Goal: Task Accomplishment & Management: Manage account settings

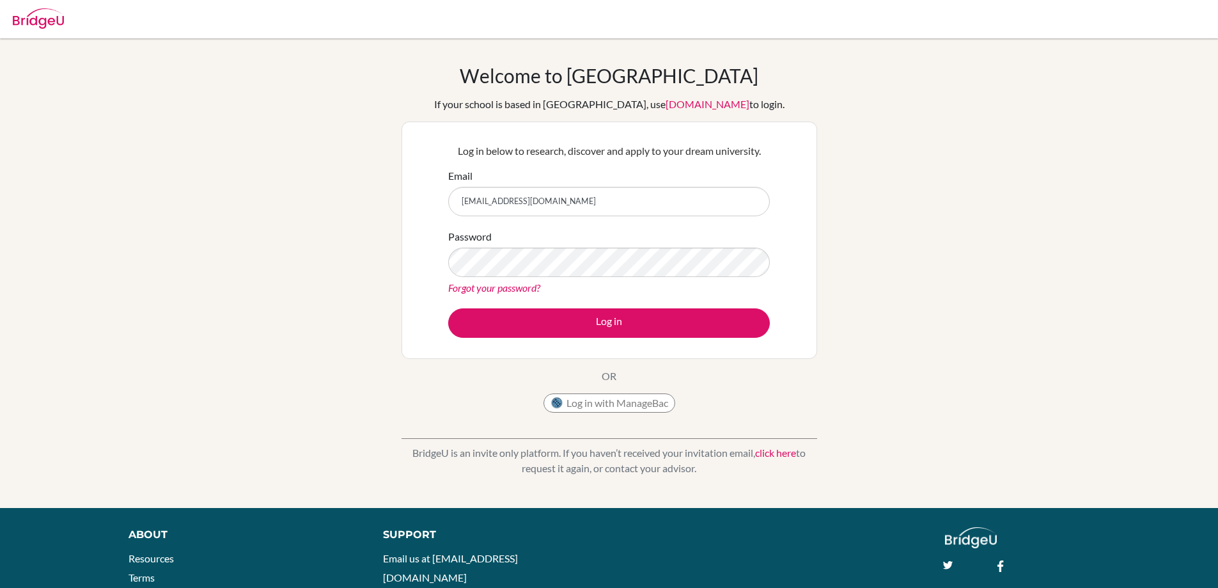
drag, startPoint x: 903, startPoint y: 293, endPoint x: 823, endPoint y: 301, distance: 81.0
click at [901, 292] on div "Welcome to BridgeU If your school is based in China, use app.bridge-u.com.cn to…" at bounding box center [609, 273] width 1218 height 418
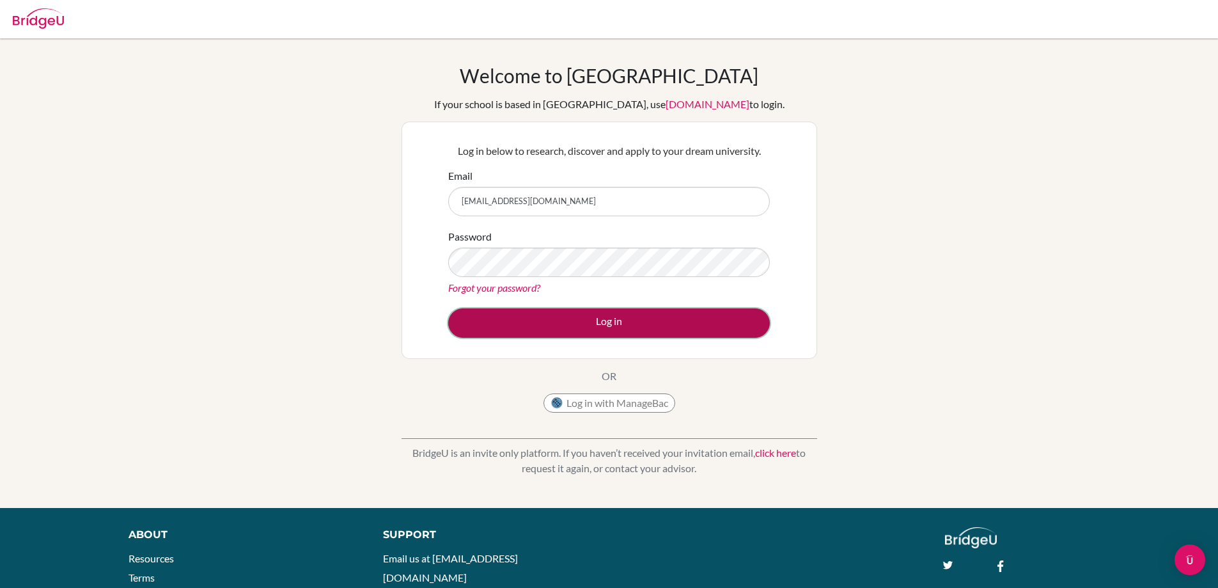
click at [663, 322] on button "Log in" at bounding box center [609, 322] width 322 height 29
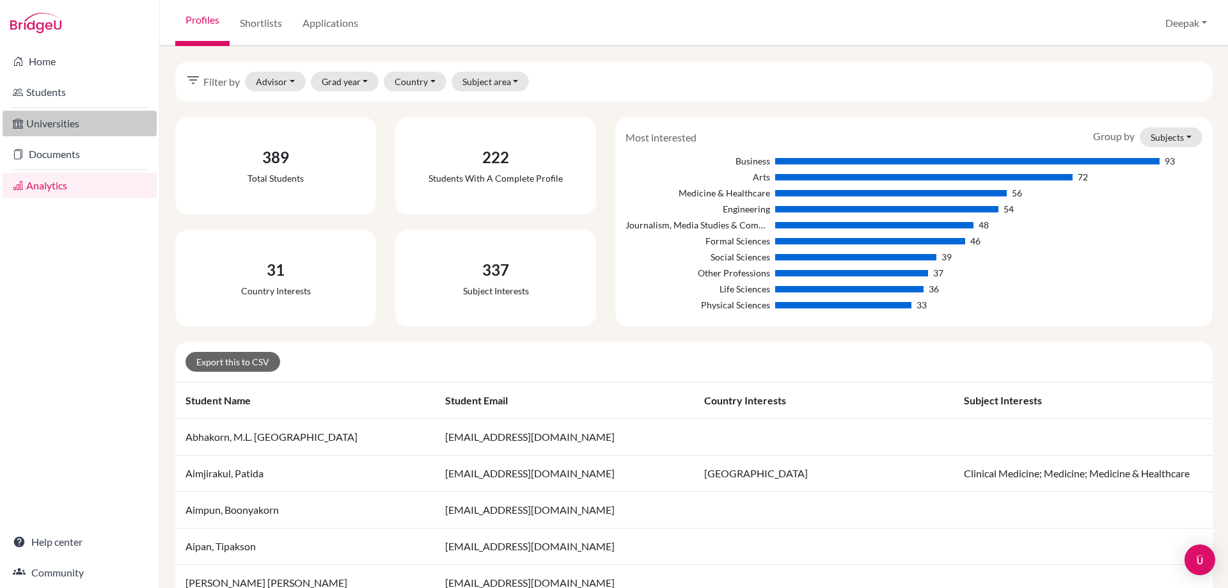
click at [79, 125] on link "Universities" at bounding box center [80, 124] width 154 height 26
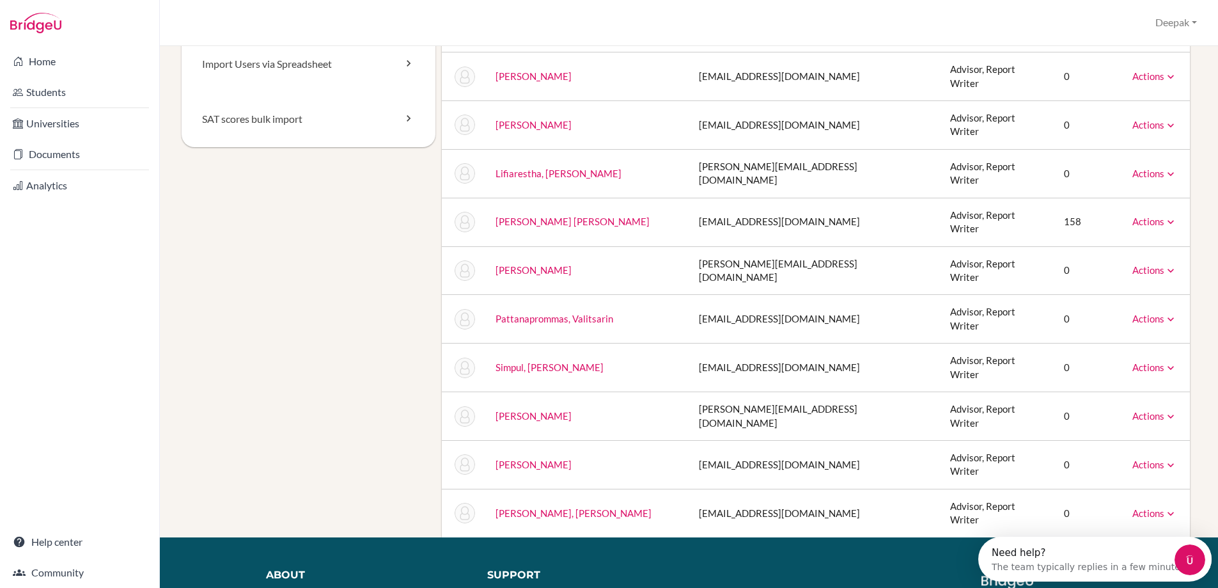
click at [1165, 459] on icon at bounding box center [1171, 465] width 13 height 13
click at [1114, 514] on link "Archive" at bounding box center [1122, 523] width 109 height 19
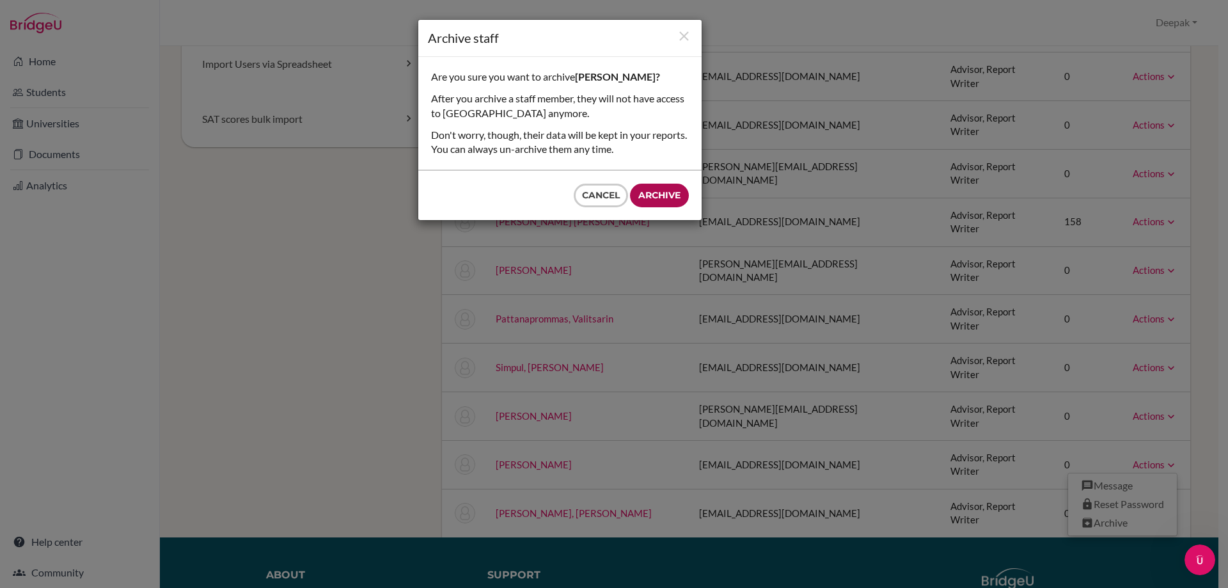
click at [657, 191] on input "Archive" at bounding box center [659, 196] width 59 height 24
type input "Archive"
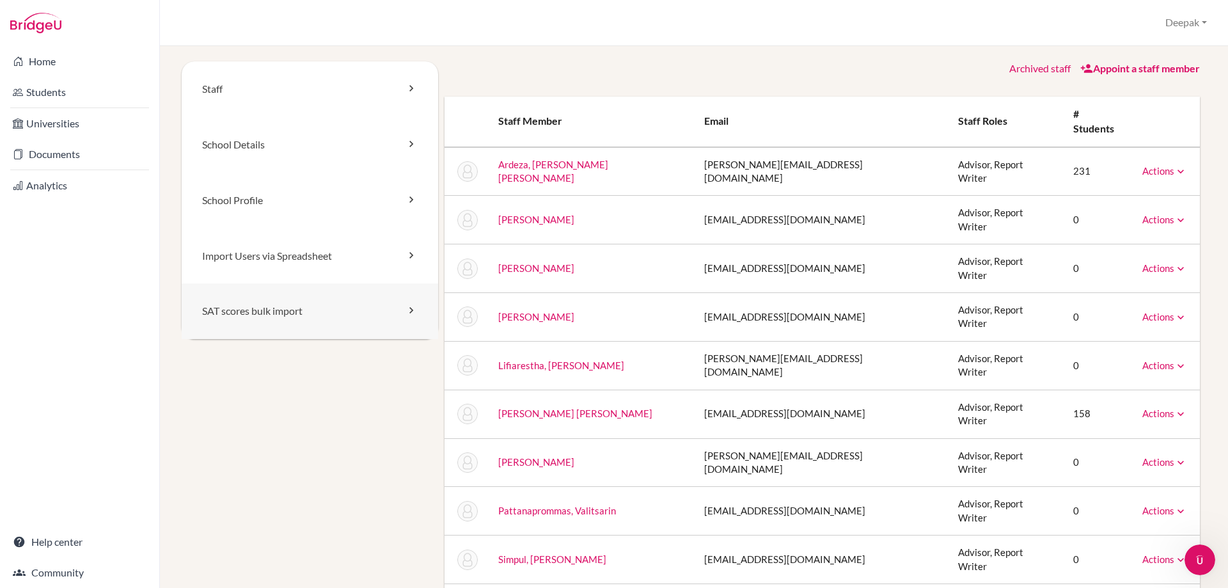
click at [311, 312] on link "SAT scores bulk import" at bounding box center [310, 311] width 256 height 56
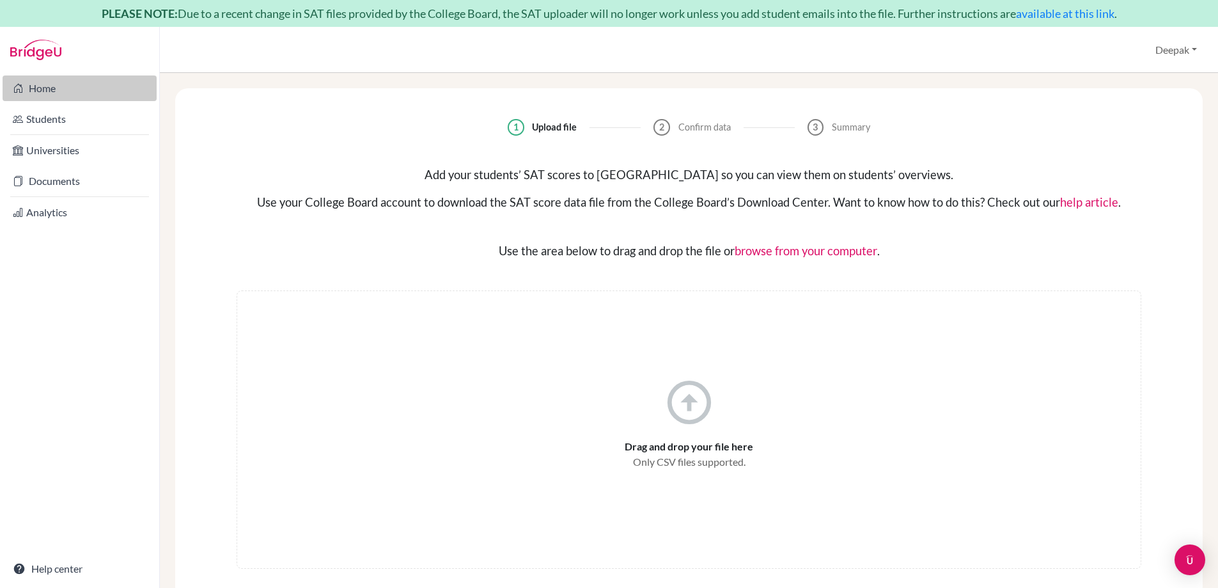
click at [46, 95] on link "Home" at bounding box center [80, 88] width 154 height 26
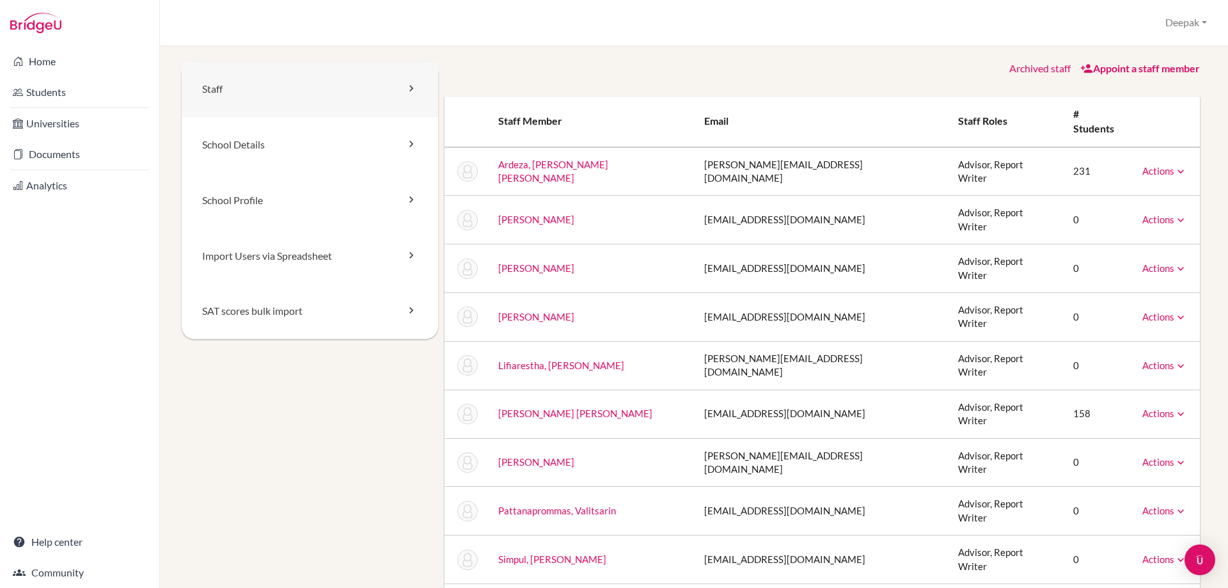
click at [309, 88] on link "Staff" at bounding box center [310, 89] width 256 height 56
click at [1174, 165] on icon at bounding box center [1180, 171] width 13 height 13
click at [1117, 220] on link "Archive" at bounding box center [1132, 229] width 109 height 19
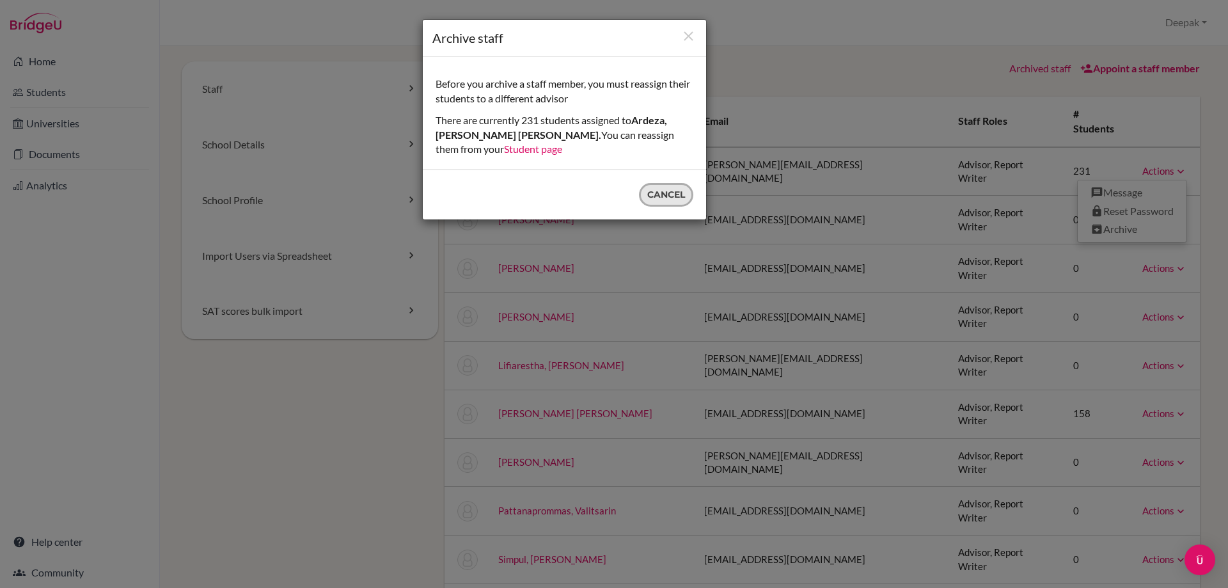
click at [657, 196] on button "Cancel" at bounding box center [666, 195] width 54 height 24
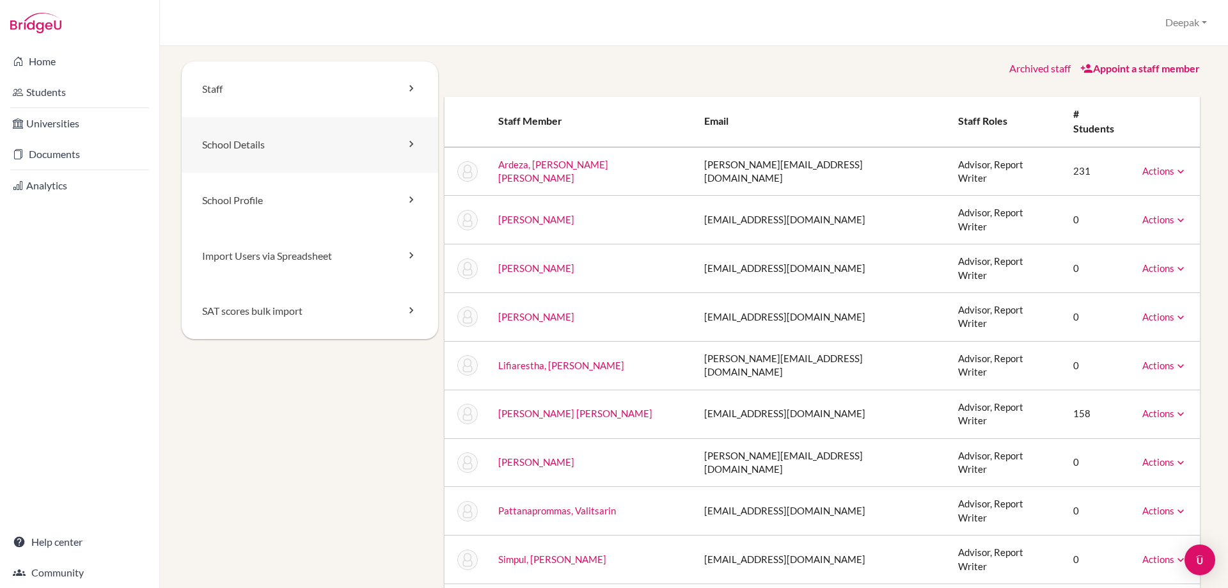
click at [322, 148] on link "School Details" at bounding box center [310, 145] width 256 height 56
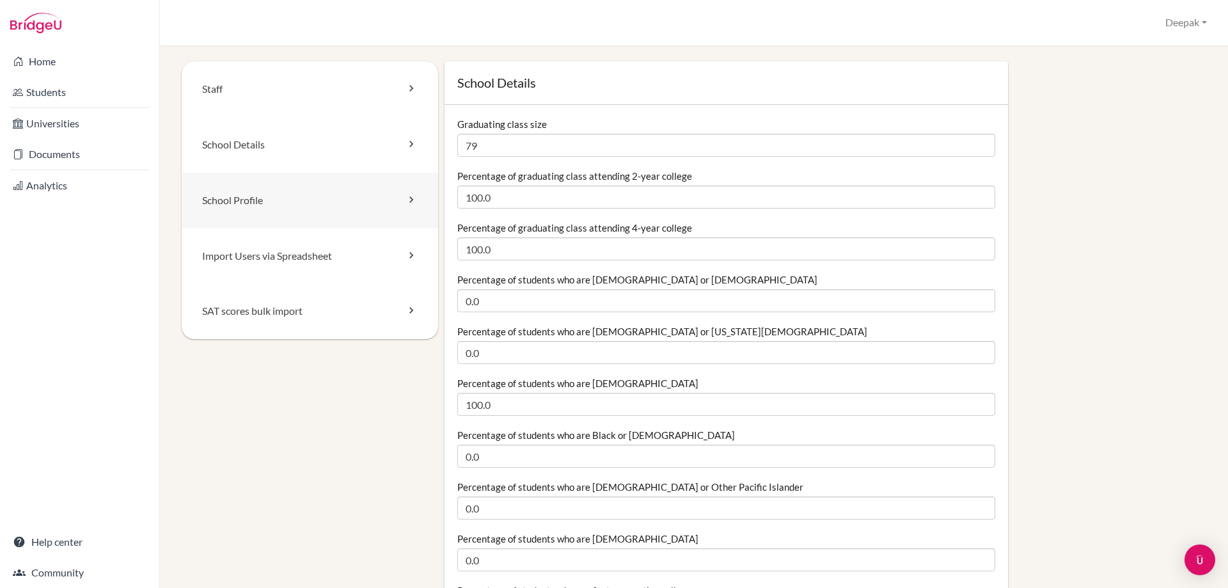
click at [368, 201] on link "School Profile" at bounding box center [310, 201] width 256 height 56
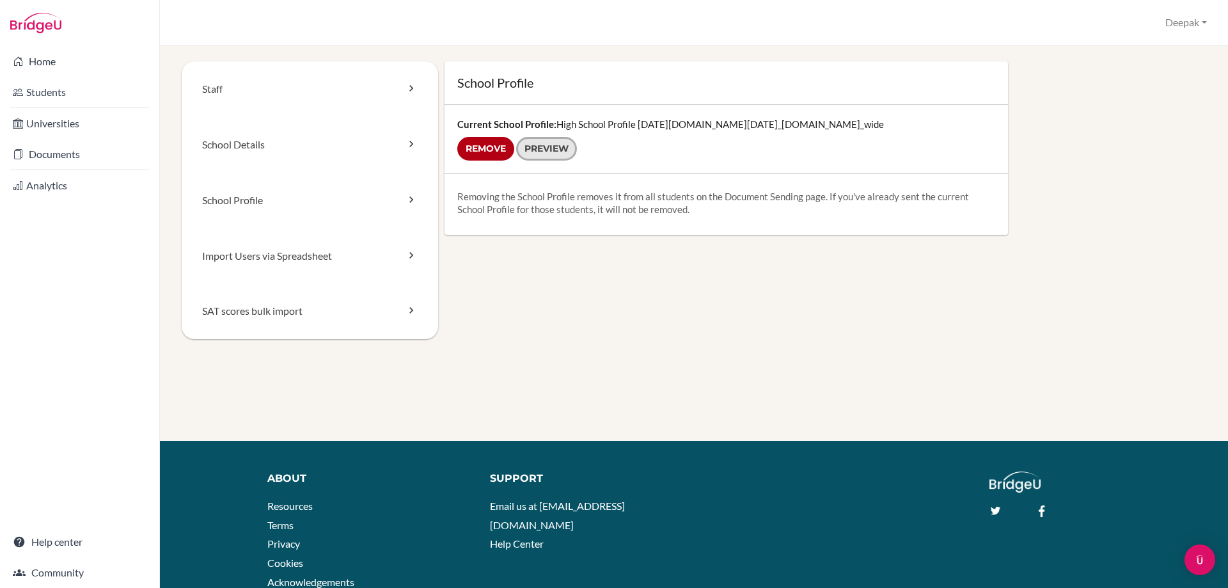
click at [563, 147] on link "Preview" at bounding box center [546, 149] width 61 height 24
click at [315, 257] on link "Import Users via Spreadsheet" at bounding box center [310, 256] width 256 height 56
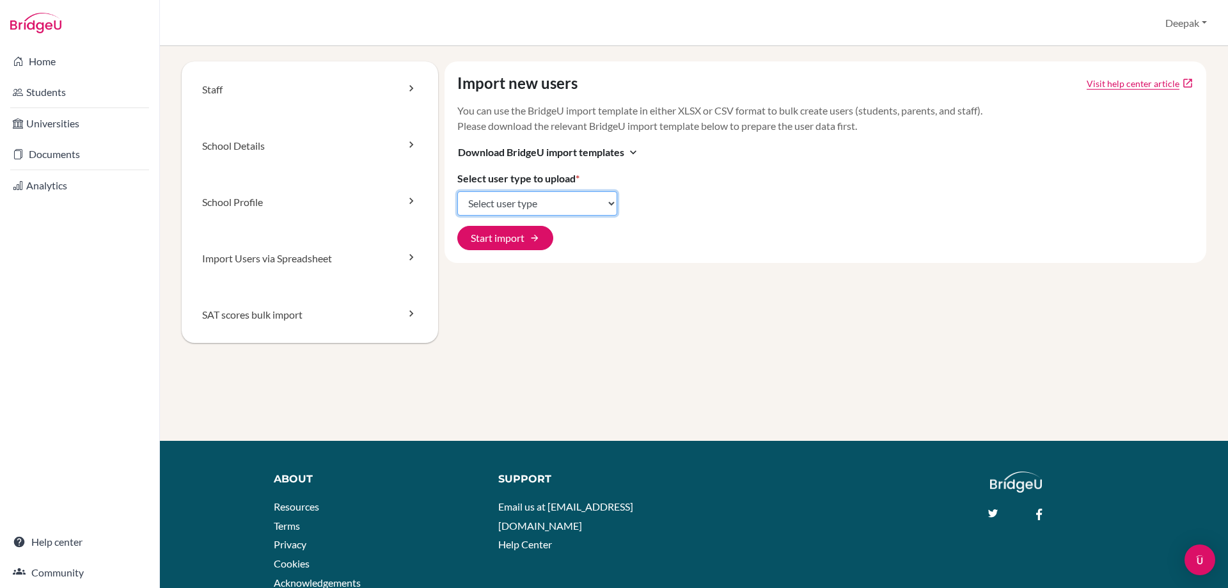
click at [570, 201] on select "Select user type Students Students and parents Parents Advisors Report writers" at bounding box center [537, 203] width 160 height 24
select select "students"
click at [457, 191] on select "Select user type Students Students and parents Parents Advisors Report writers" at bounding box center [537, 203] width 160 height 24
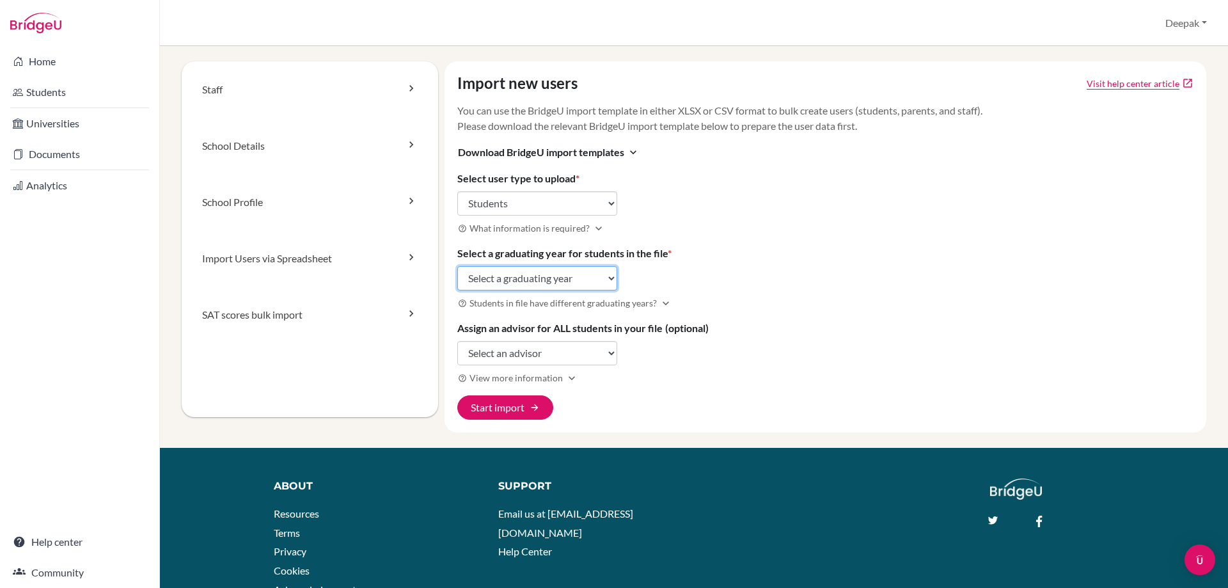
click at [598, 278] on select "Select a graduating year [DATE] 2025 2026 2027 2028 2029" at bounding box center [537, 278] width 160 height 24
click at [704, 278] on div "Import new users Visit help center article open_in_new You can use the BridgeU …" at bounding box center [826, 246] width 762 height 371
click at [590, 274] on select "Select a graduating year [DATE] 2025 2026 2027 2028 2029" at bounding box center [537, 278] width 160 height 24
select select "2027"
click at [457, 266] on select "Select a graduating year [DATE] 2025 2026 2027 2028 2029" at bounding box center [537, 278] width 160 height 24
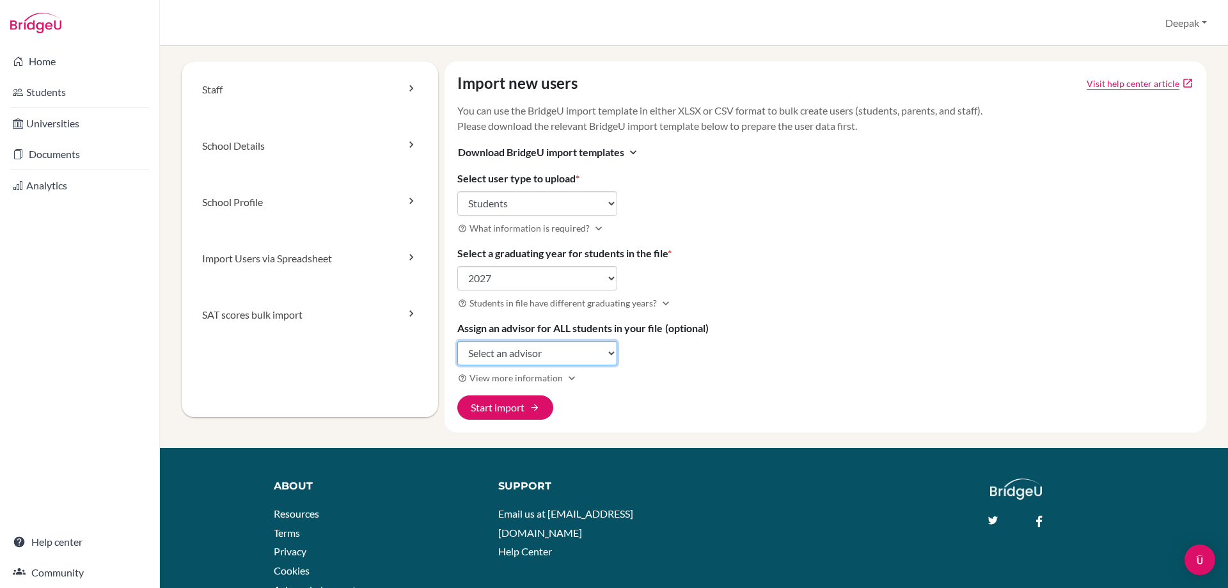
click at [571, 350] on select "Select an advisor Danielle Elinore C. Ardeza Shireen Bazliel Merle Das Armin Kr…" at bounding box center [537, 353] width 160 height 24
click at [688, 370] on h3 "help_outline View more information expand_more" at bounding box center [825, 377] width 737 height 15
click at [75, 51] on link "Home" at bounding box center [80, 62] width 154 height 26
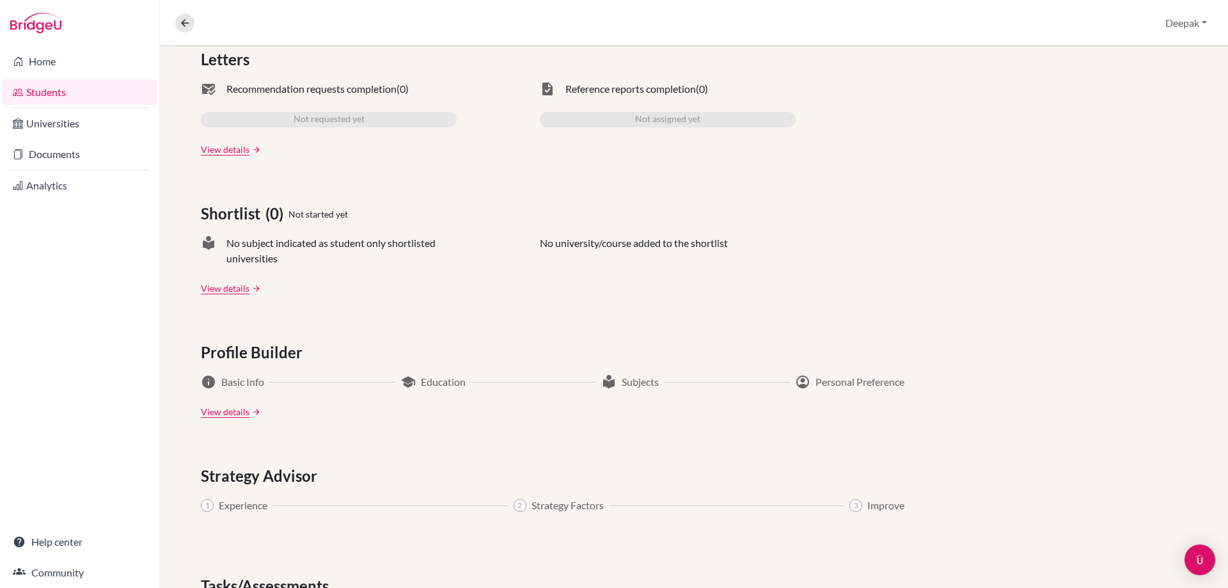
scroll to position [537, 0]
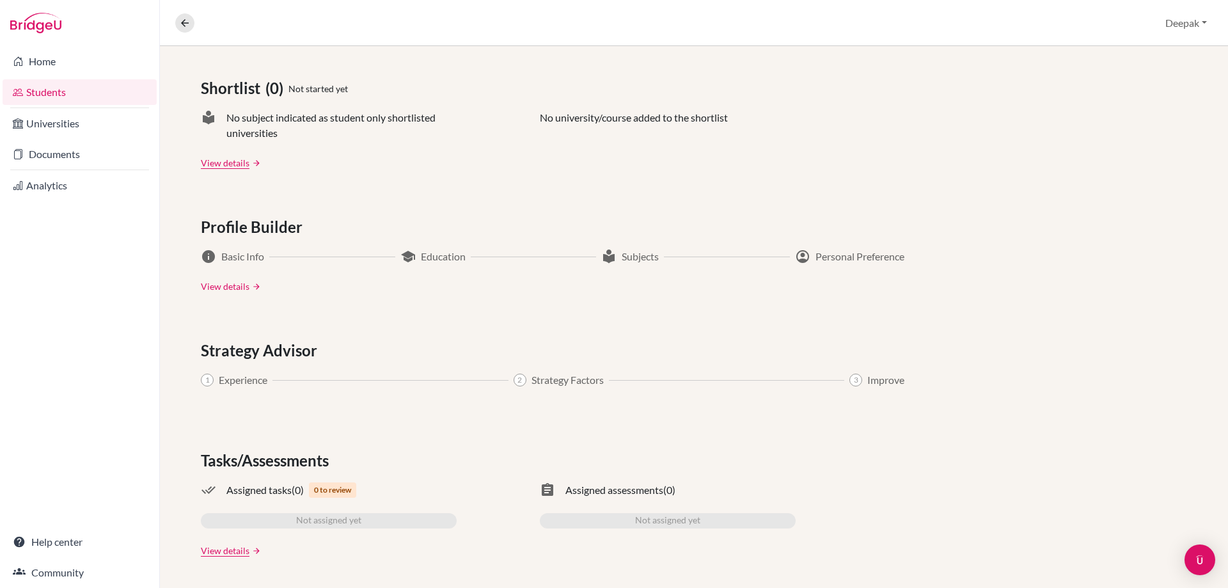
click at [230, 285] on link "View details" at bounding box center [225, 285] width 49 height 13
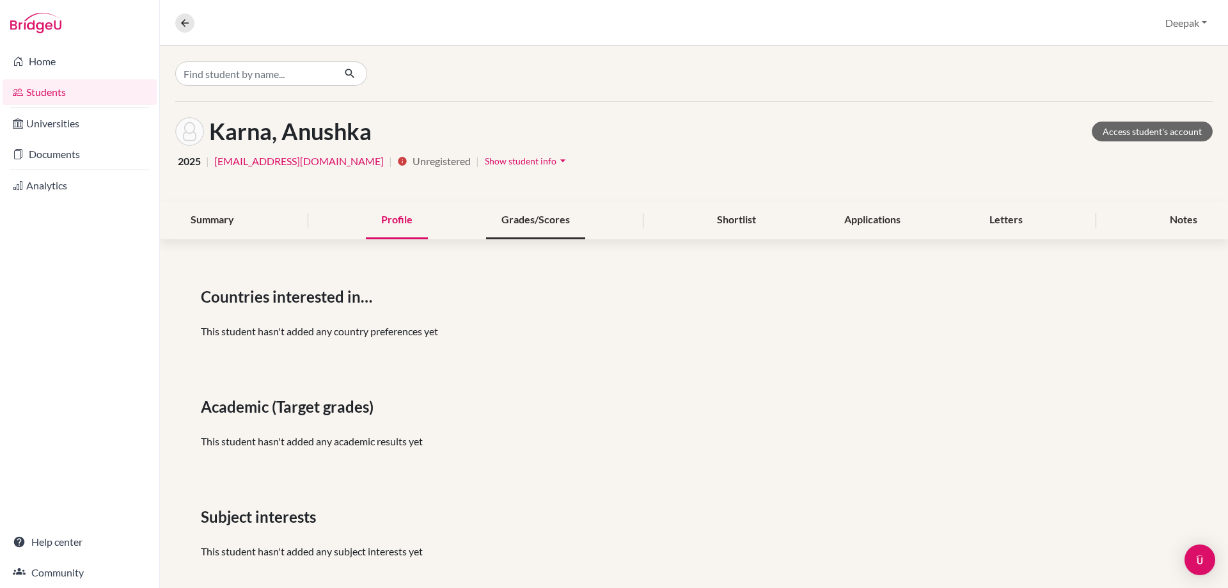
click at [536, 224] on div "Grades/Scores" at bounding box center [535, 220] width 99 height 38
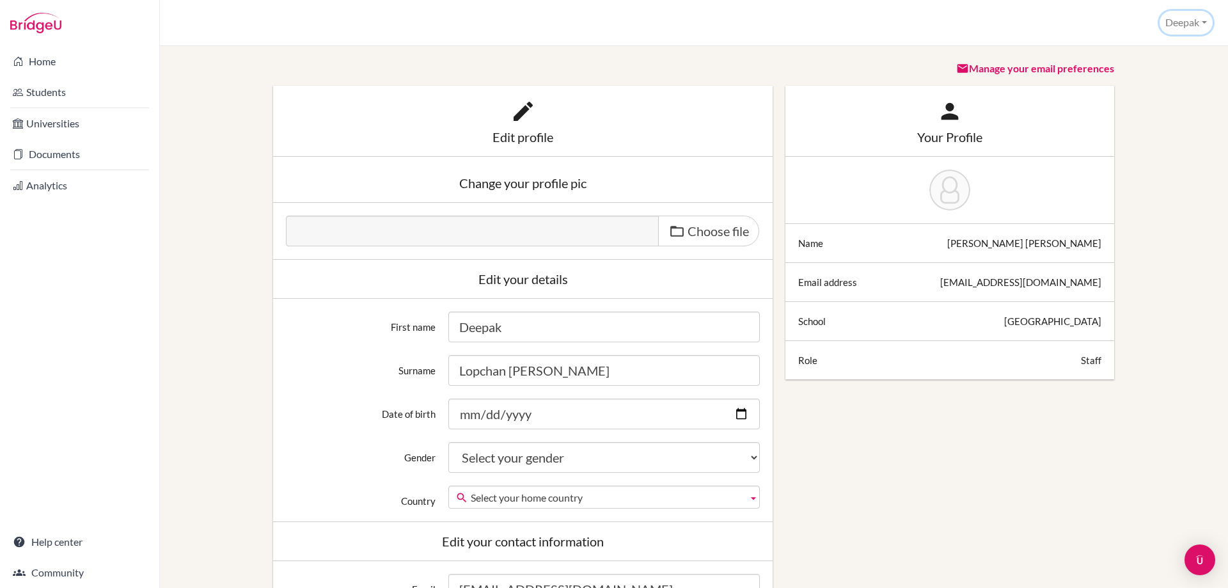
click at [1177, 24] on button "Deepak" at bounding box center [1186, 23] width 53 height 24
click at [1148, 76] on link "School Settings" at bounding box center [1161, 72] width 101 height 20
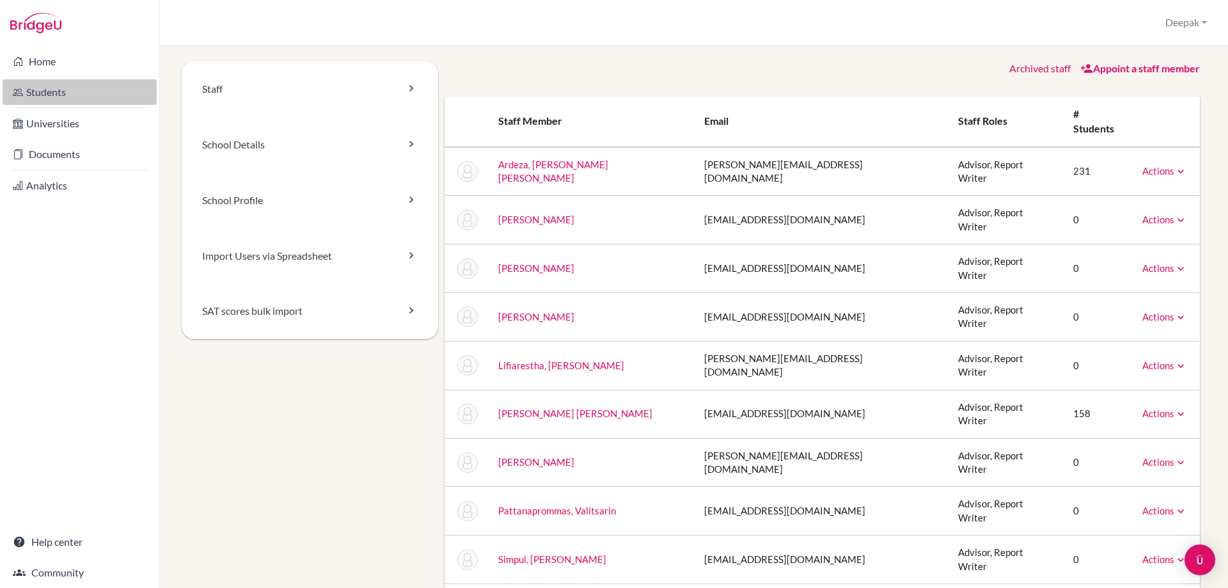
click at [64, 86] on link "Students" at bounding box center [80, 92] width 154 height 26
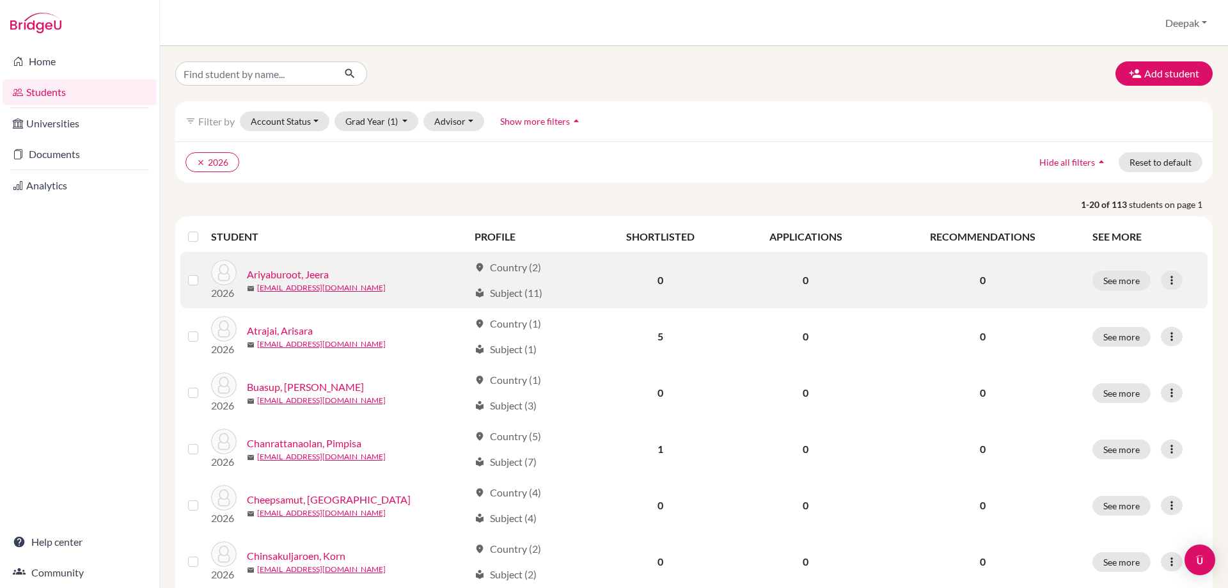
click at [315, 271] on link "Ariyaburoot, Jeera" at bounding box center [288, 274] width 82 height 15
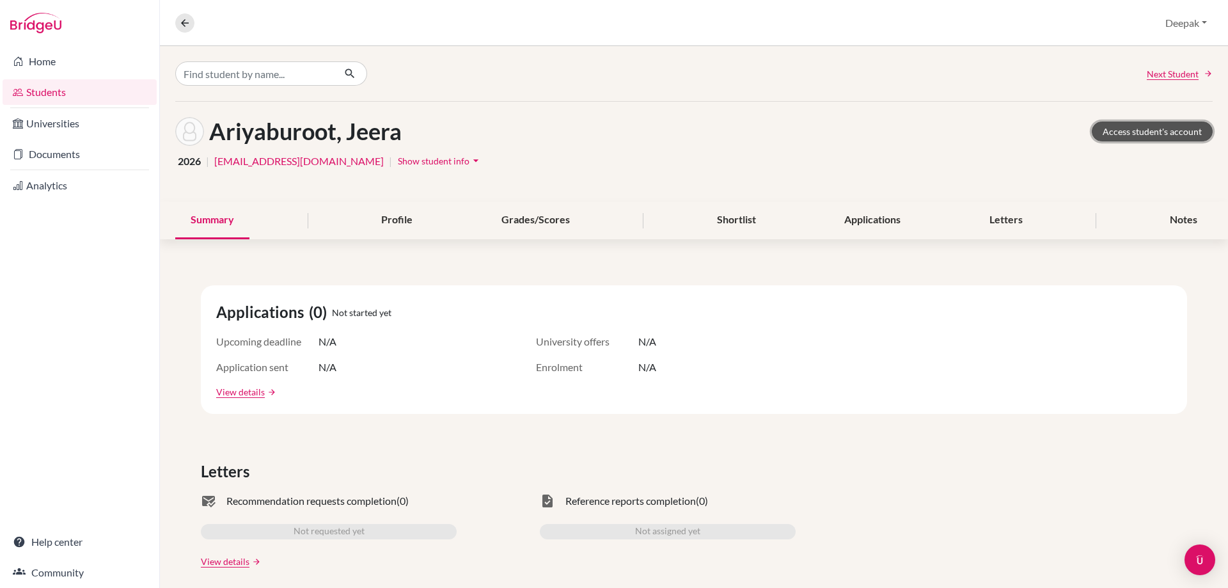
click at [1128, 126] on link "Access student's account" at bounding box center [1152, 132] width 121 height 20
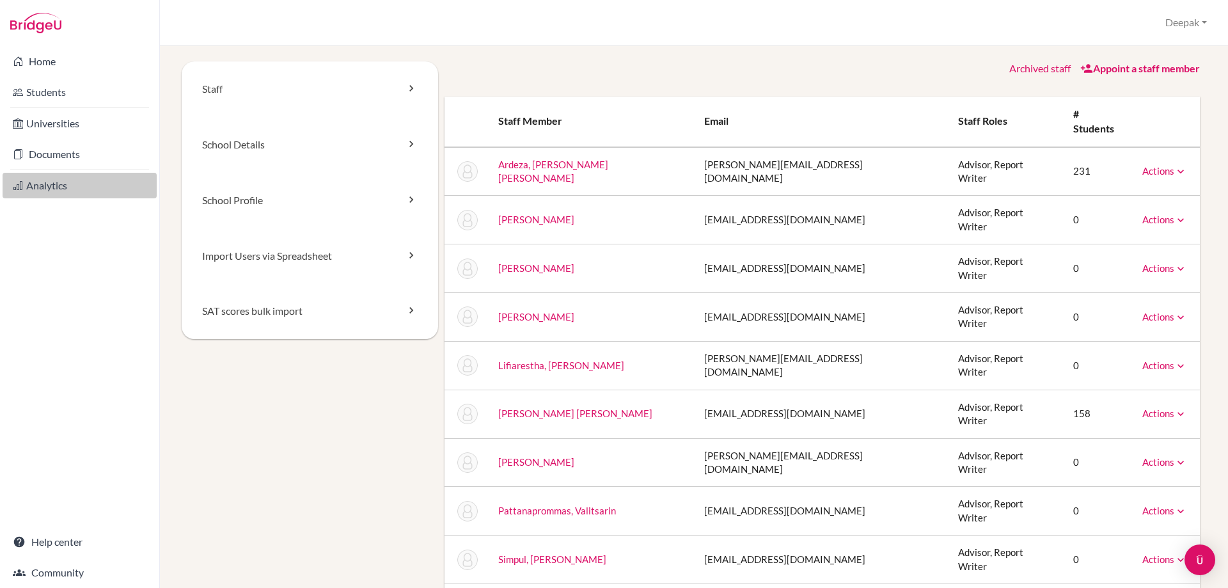
click at [77, 185] on link "Analytics" at bounding box center [80, 186] width 154 height 26
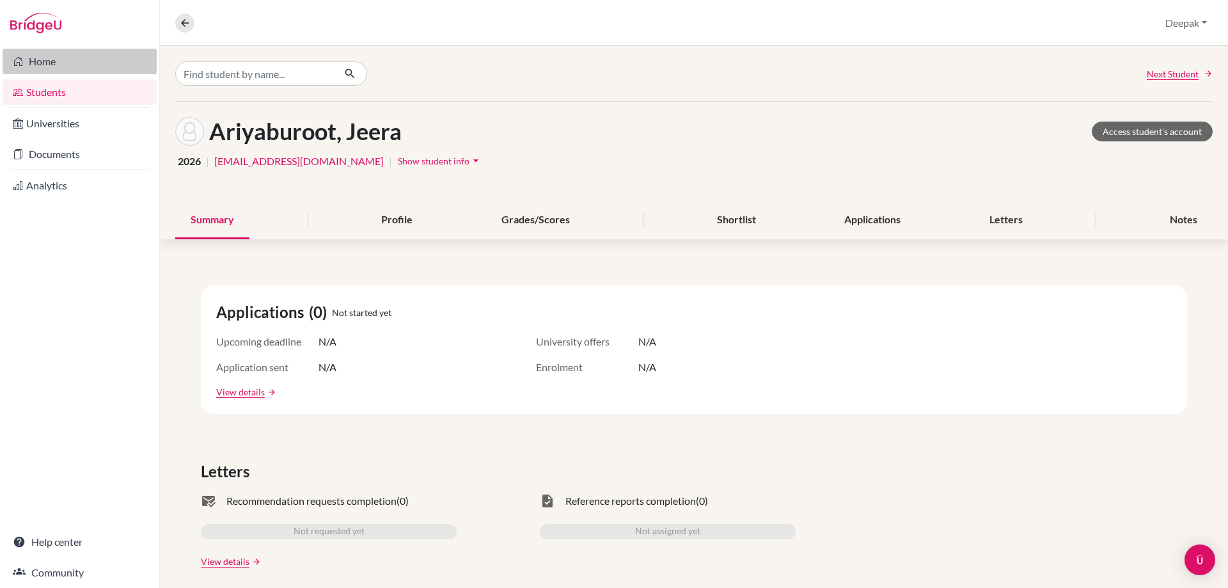
click at [54, 58] on link "Home" at bounding box center [80, 62] width 154 height 26
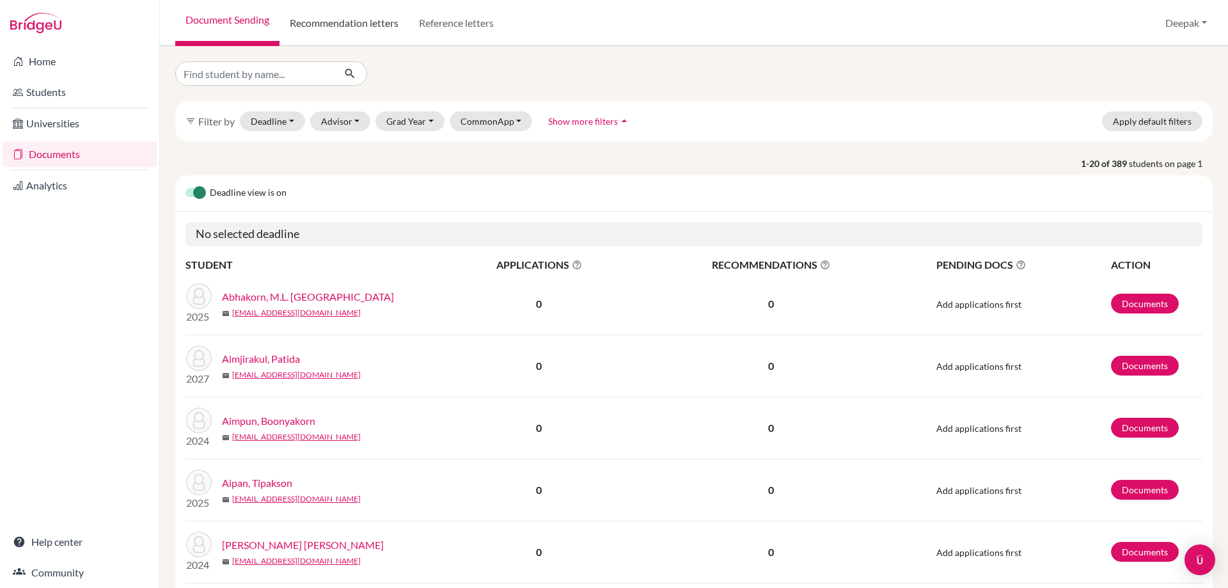
click at [338, 24] on link "Recommendation letters" at bounding box center [343, 23] width 129 height 46
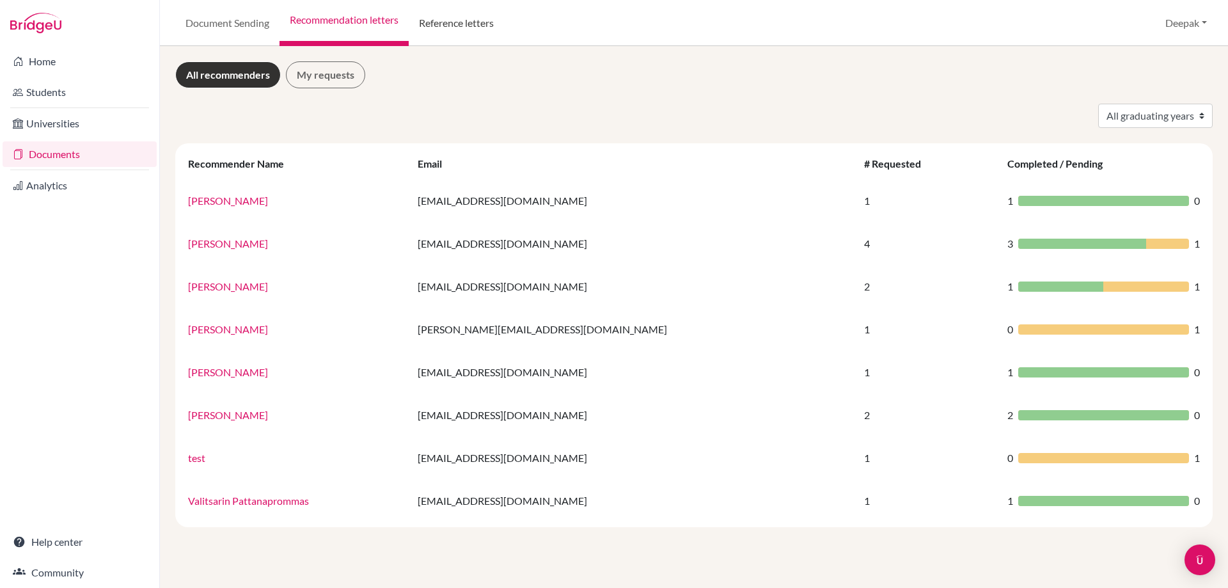
click at [464, 22] on link "Reference letters" at bounding box center [456, 23] width 95 height 46
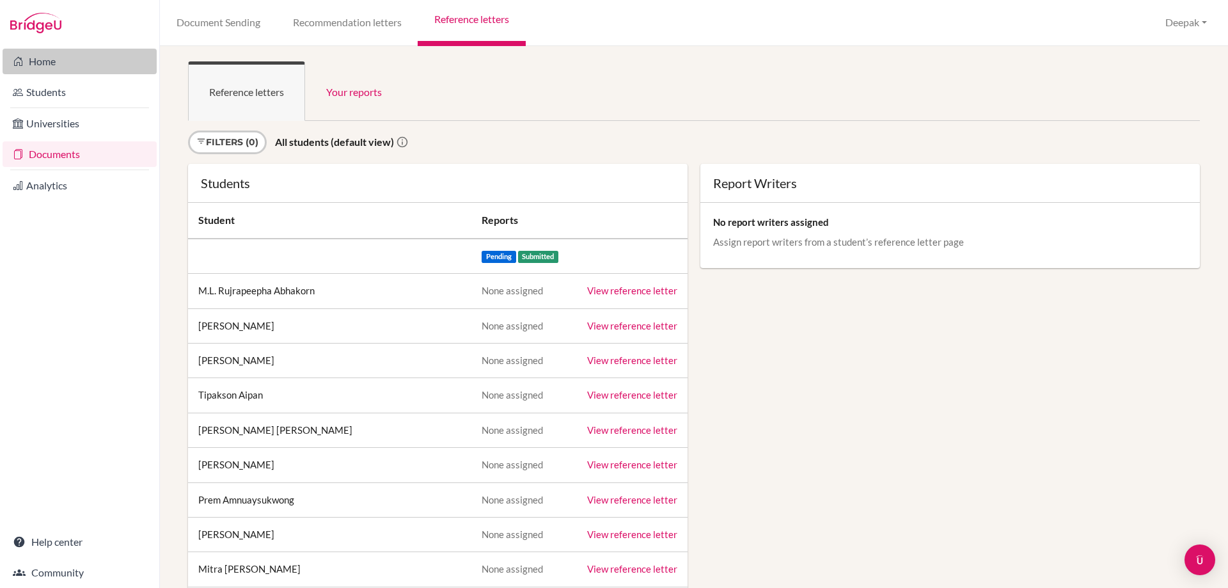
click at [75, 62] on link "Home" at bounding box center [80, 62] width 154 height 26
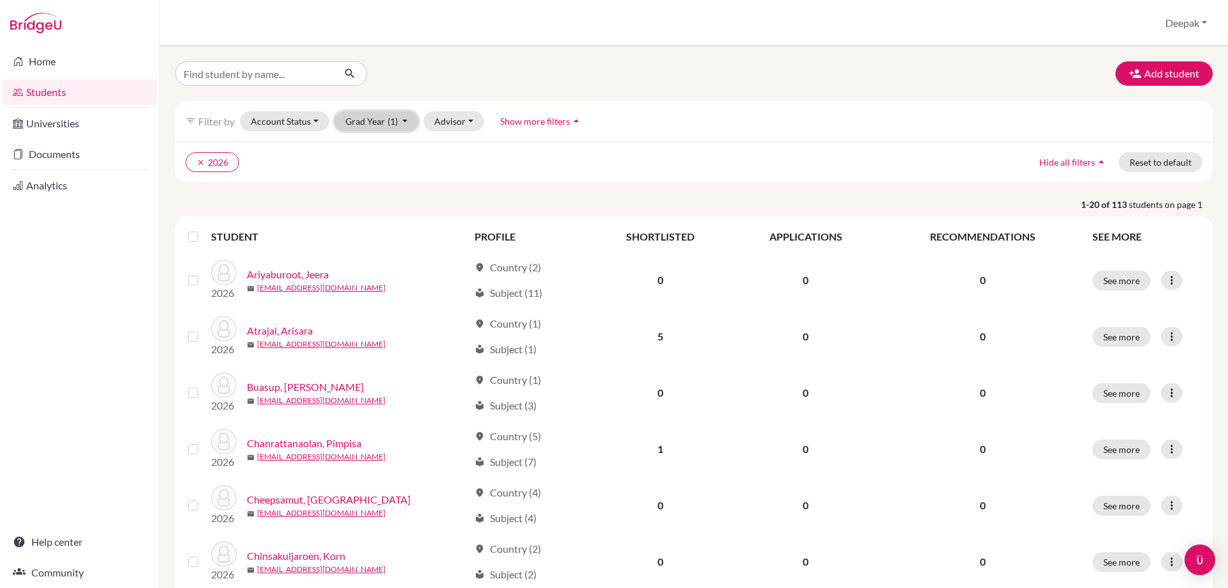
click at [404, 120] on button "Grad Year (1)" at bounding box center [377, 121] width 84 height 20
click at [374, 169] on div "2026 done" at bounding box center [372, 168] width 45 height 15
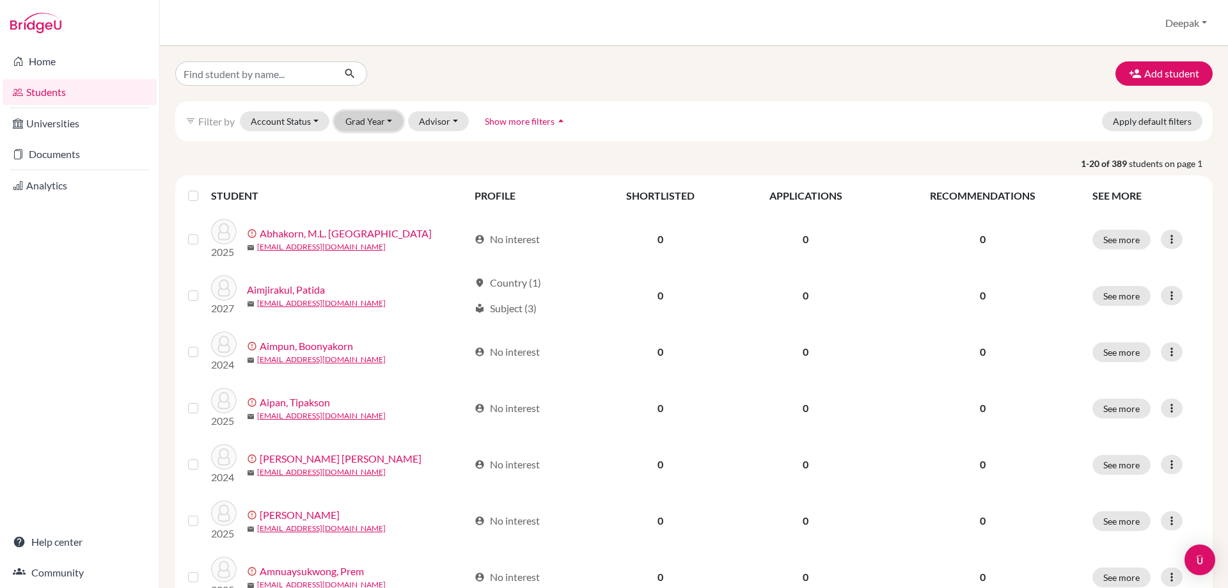
click at [387, 116] on button "Grad Year" at bounding box center [369, 121] width 69 height 20
click at [375, 169] on div "2026" at bounding box center [372, 168] width 45 height 15
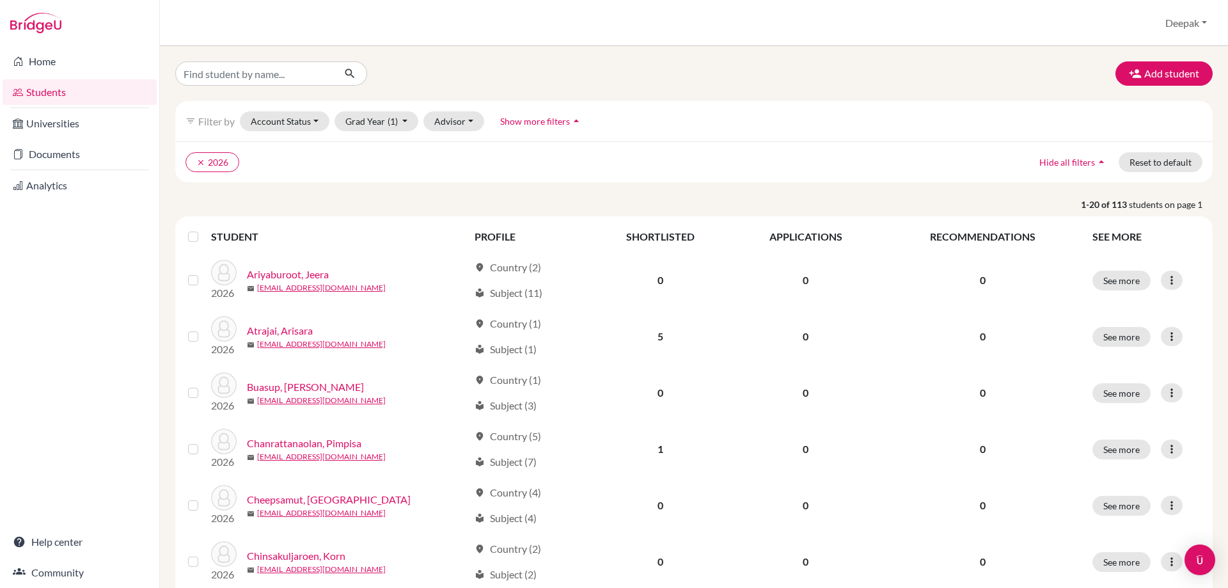
click at [553, 121] on span "Show more filters" at bounding box center [535, 121] width 70 height 11
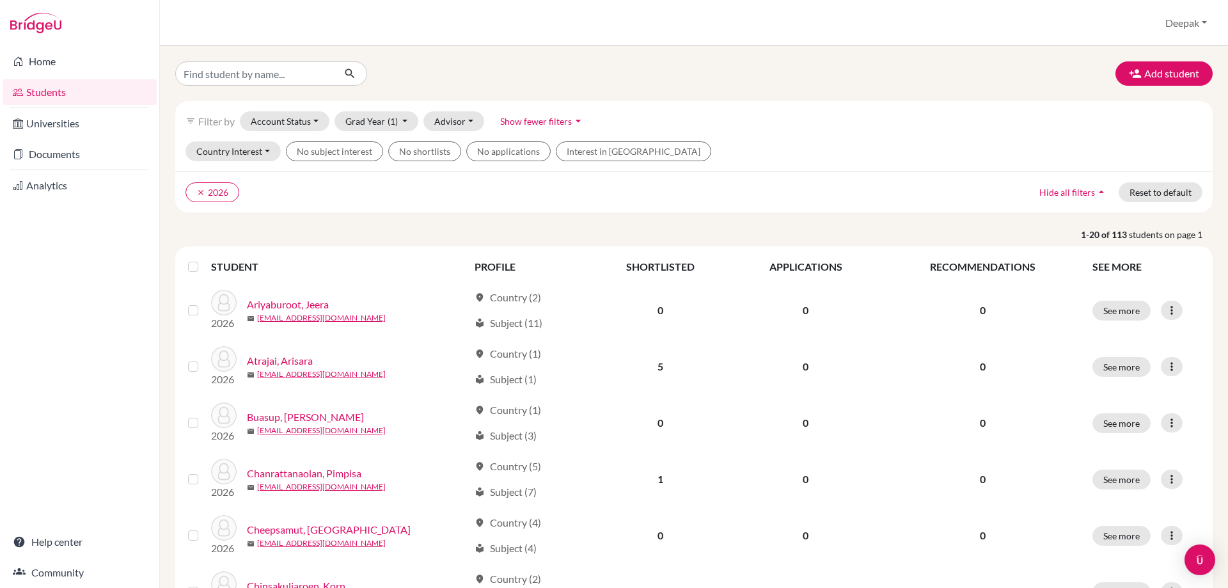
click at [819, 162] on div "Country Interest Without country interest [GEOGRAPHIC_DATA] [GEOGRAPHIC_DATA] […" at bounding box center [693, 156] width 1037 height 30
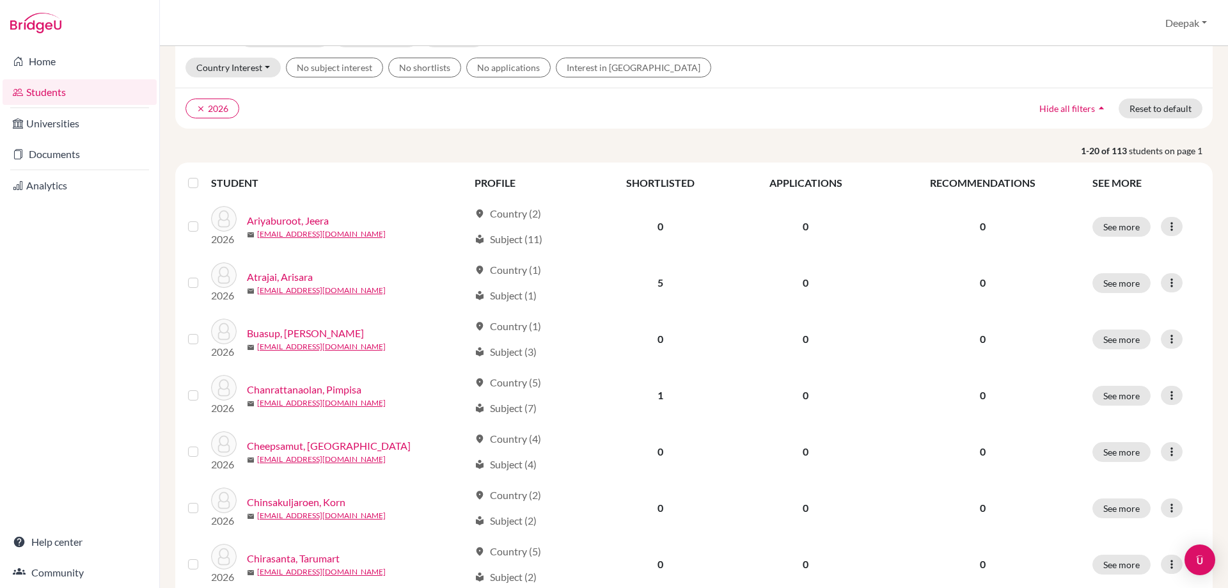
scroll to position [192, 0]
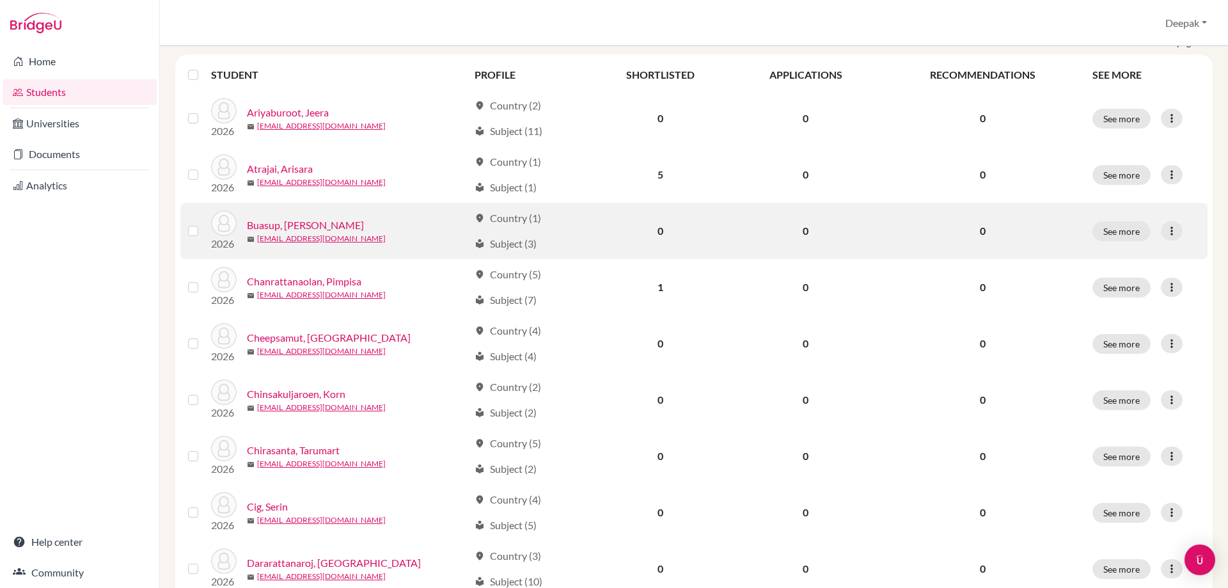
click at [302, 222] on link "Buasup, [PERSON_NAME]" at bounding box center [305, 224] width 117 height 15
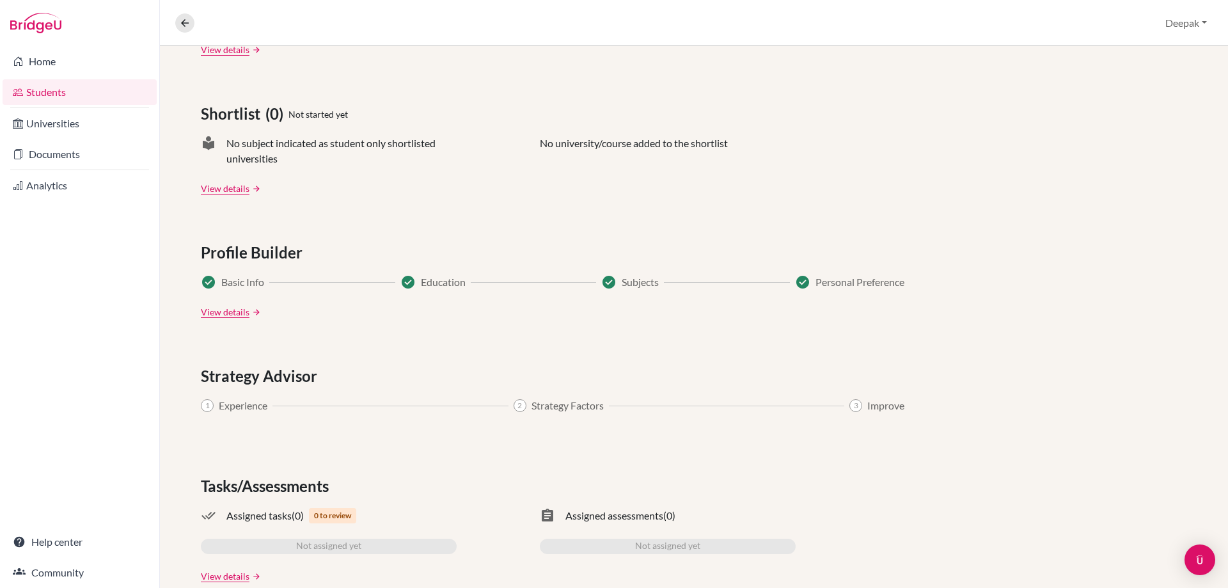
scroll to position [537, 0]
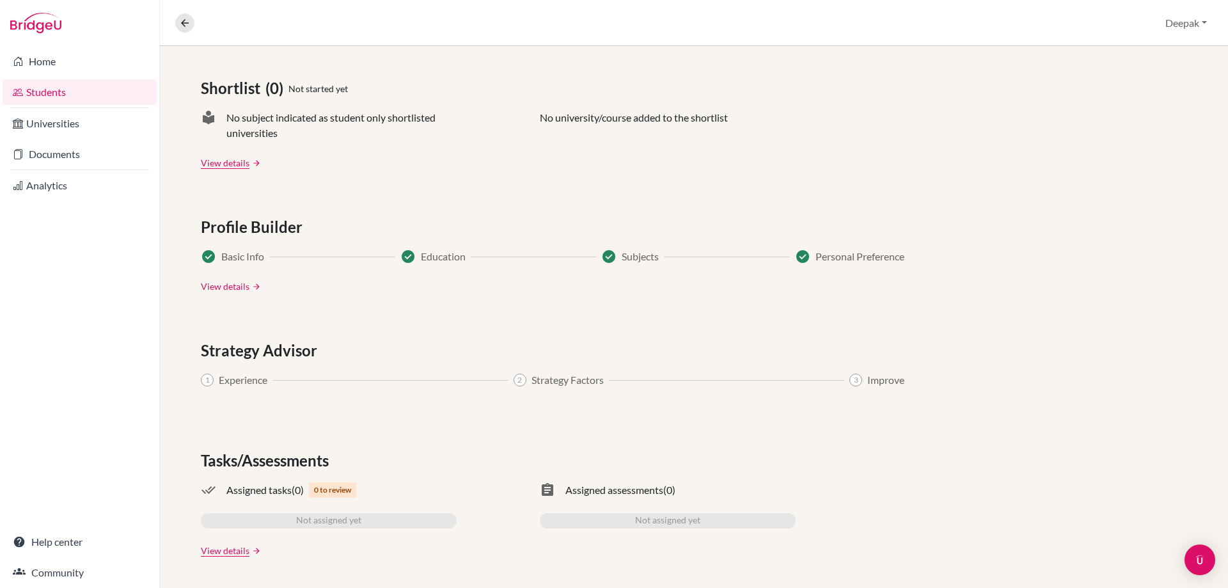
click at [232, 289] on link "View details" at bounding box center [225, 285] width 49 height 13
